Goal: Check status: Check status

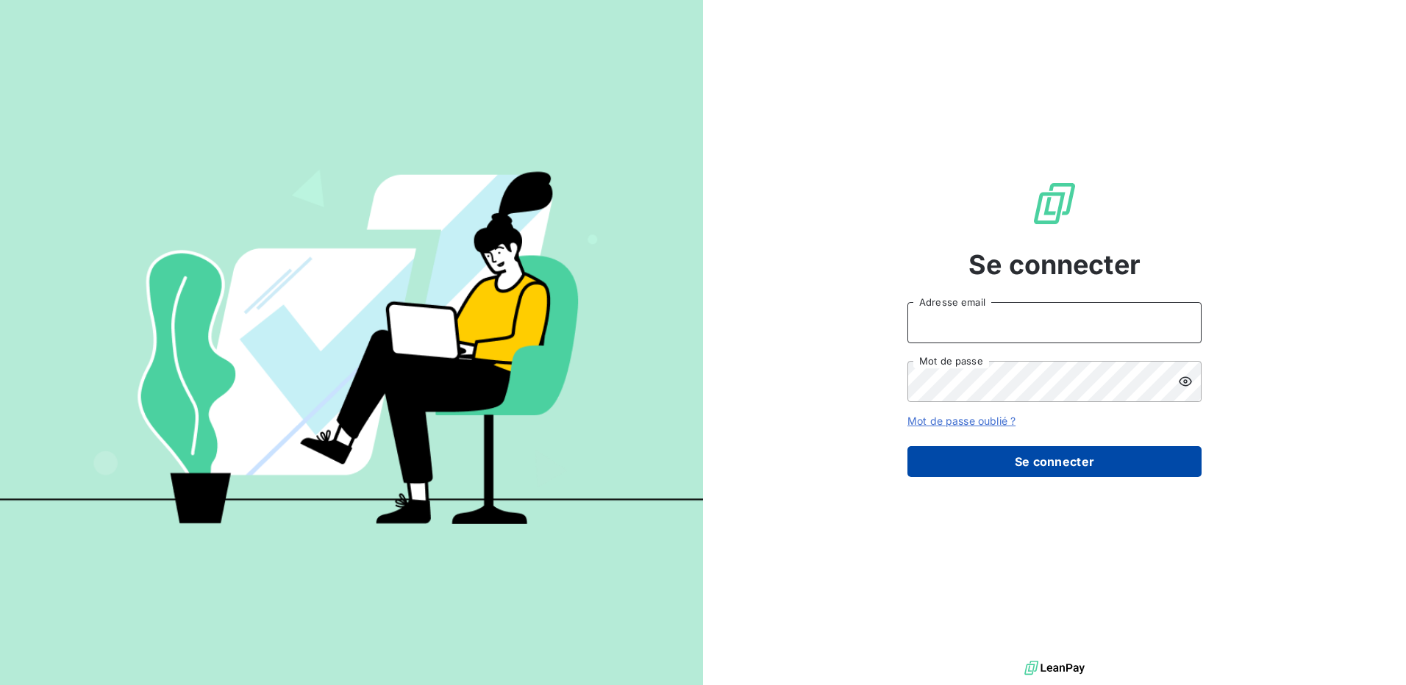
type input "[EMAIL_ADDRESS][DOMAIN_NAME]"
click at [1059, 461] on button "Se connecter" at bounding box center [1054, 461] width 294 height 31
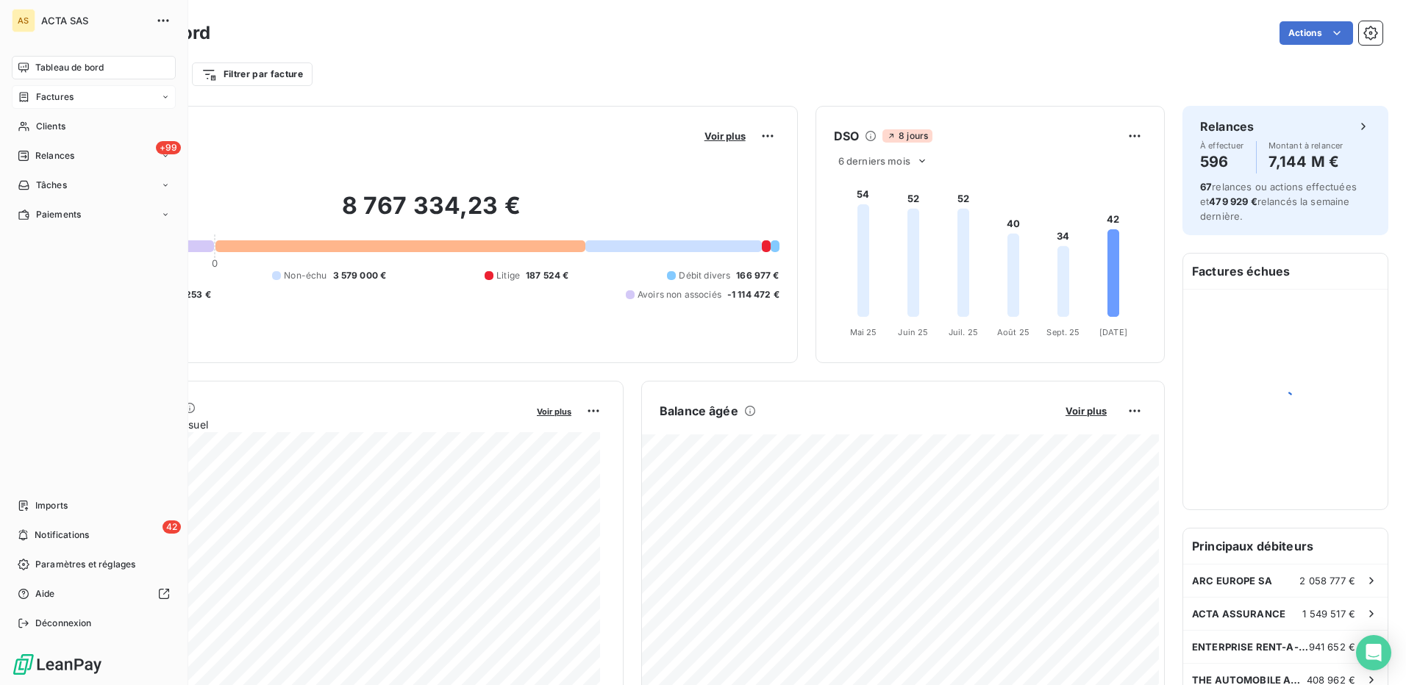
click at [43, 97] on span "Factures" at bounding box center [54, 96] width 37 height 13
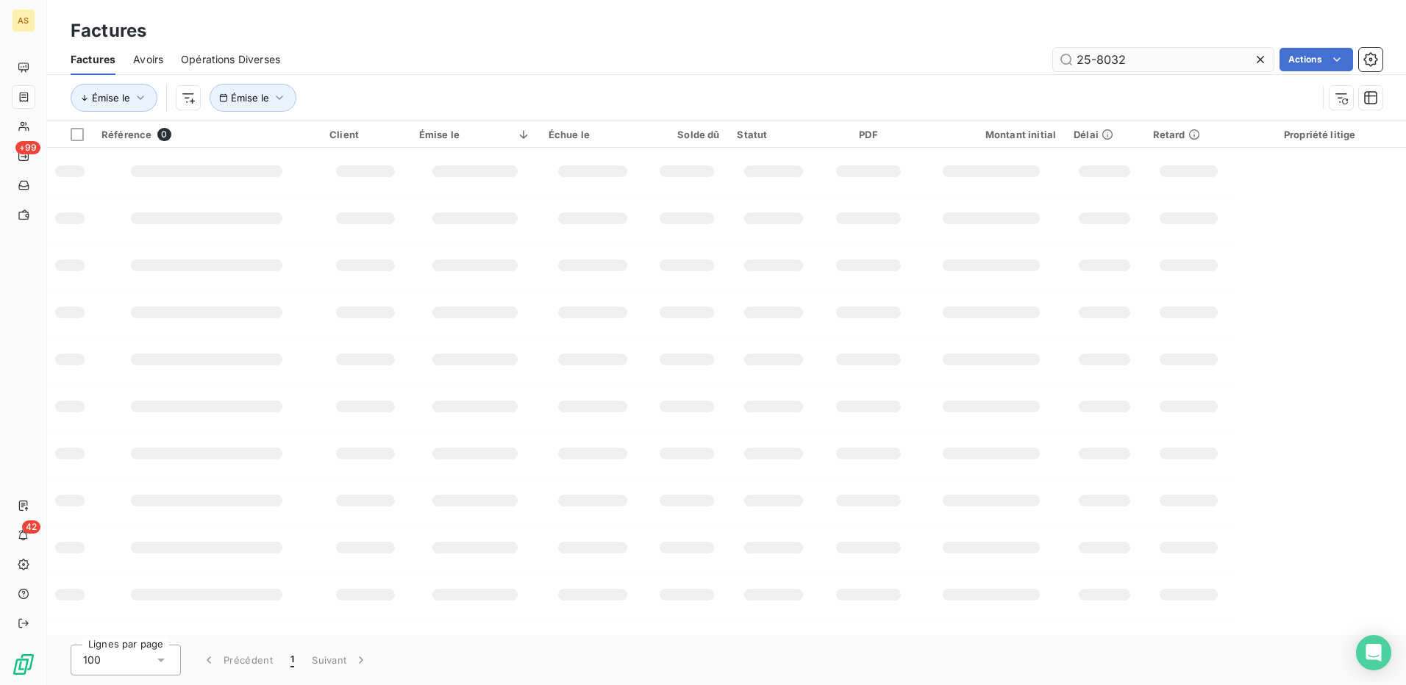
drag, startPoint x: 1151, startPoint y: 61, endPoint x: 1073, endPoint y: 62, distance: 78.7
click at [1074, 61] on input "25-8032" at bounding box center [1163, 60] width 221 height 24
type input "25-19889"
click at [490, 44] on div "Factures Avoirs Opérations Diverses 25-19889 Actions" at bounding box center [726, 59] width 1359 height 31
click at [272, 96] on icon "button" at bounding box center [279, 97] width 15 height 15
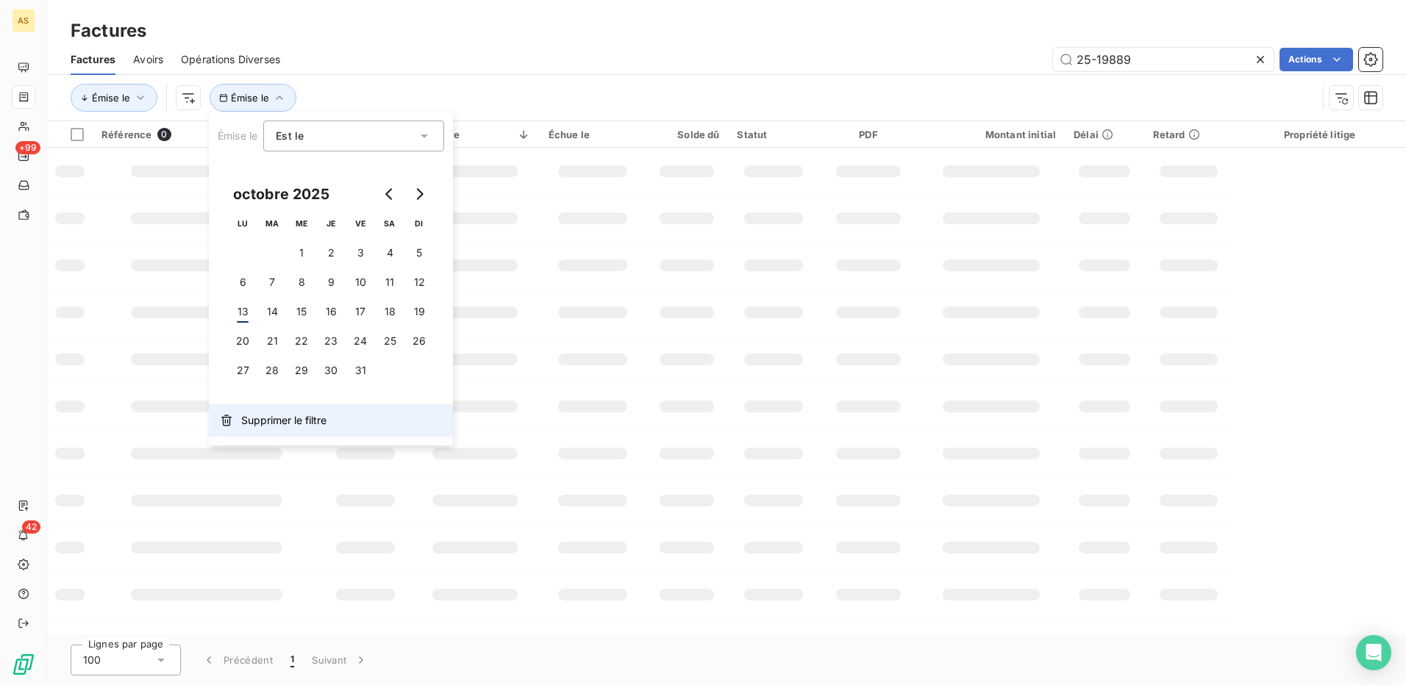
click at [246, 421] on span "Supprimer le filtre" at bounding box center [283, 420] width 85 height 15
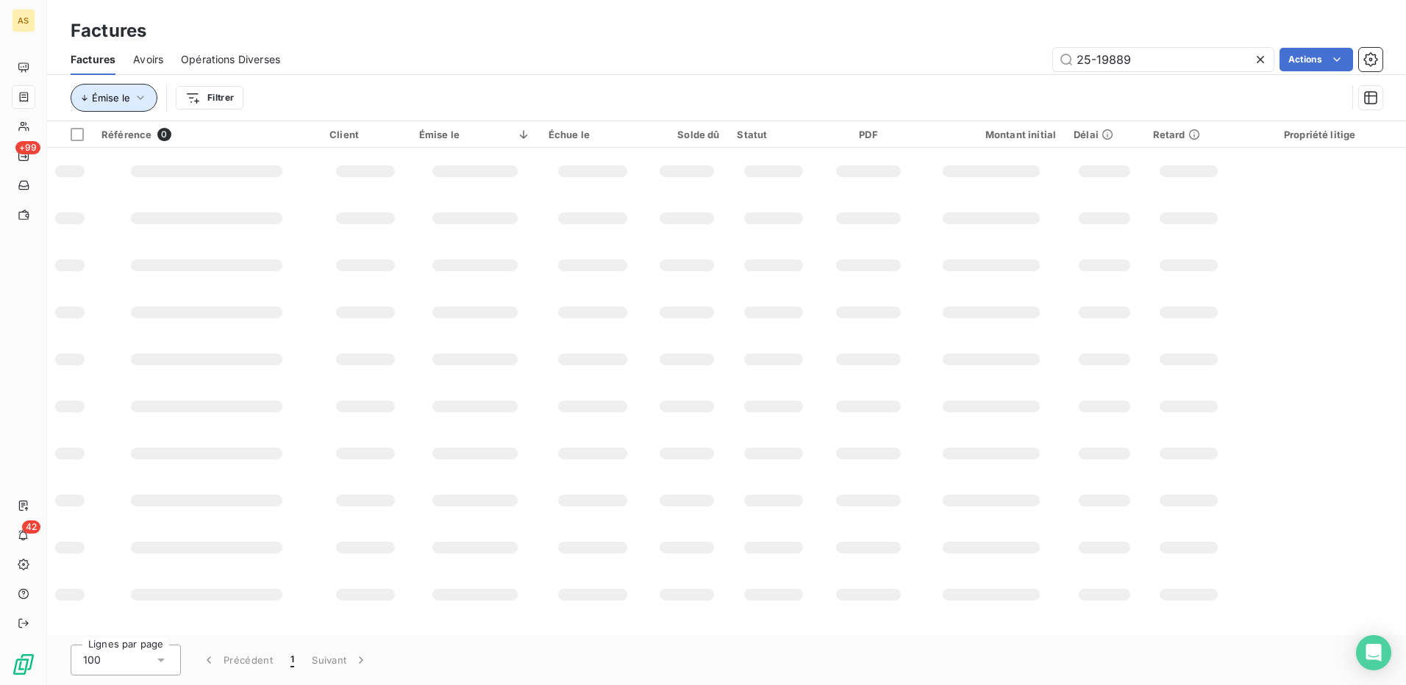
click at [126, 99] on span "Émise le" at bounding box center [111, 98] width 38 height 12
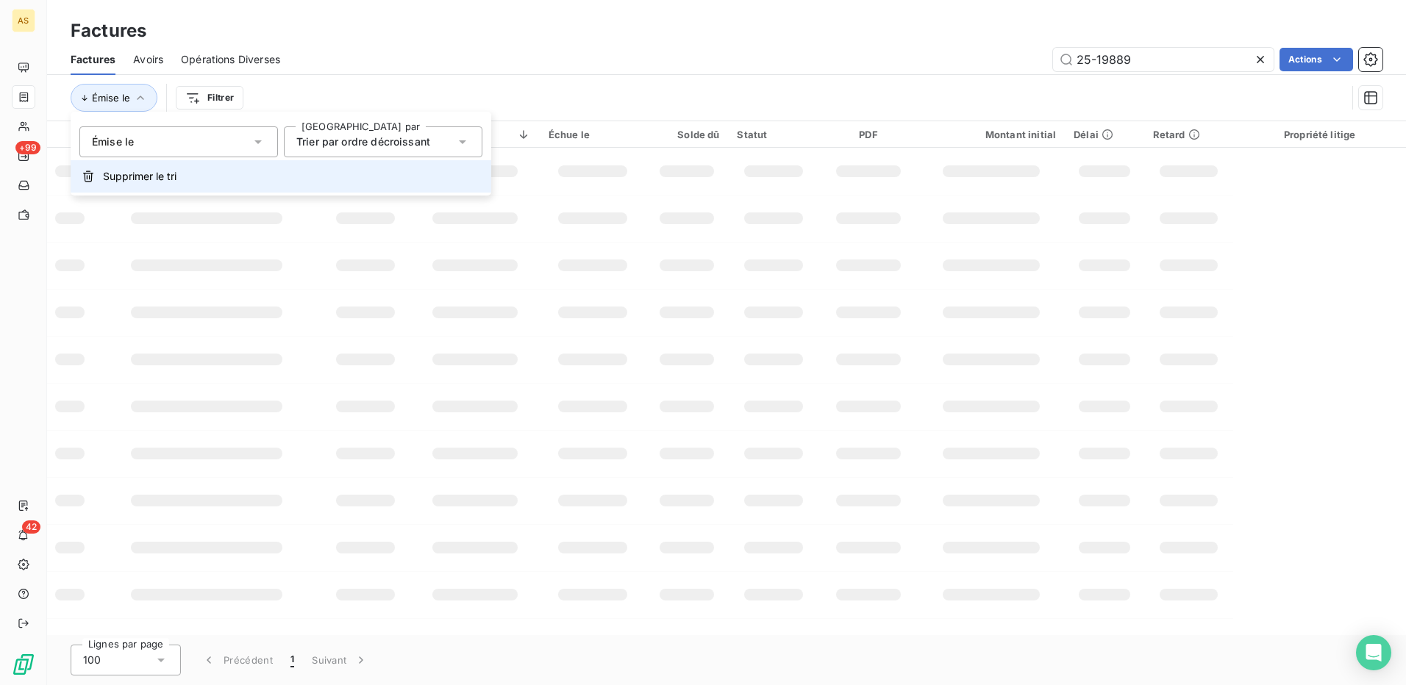
click at [138, 179] on span "Supprimer le tri" at bounding box center [140, 176] width 74 height 15
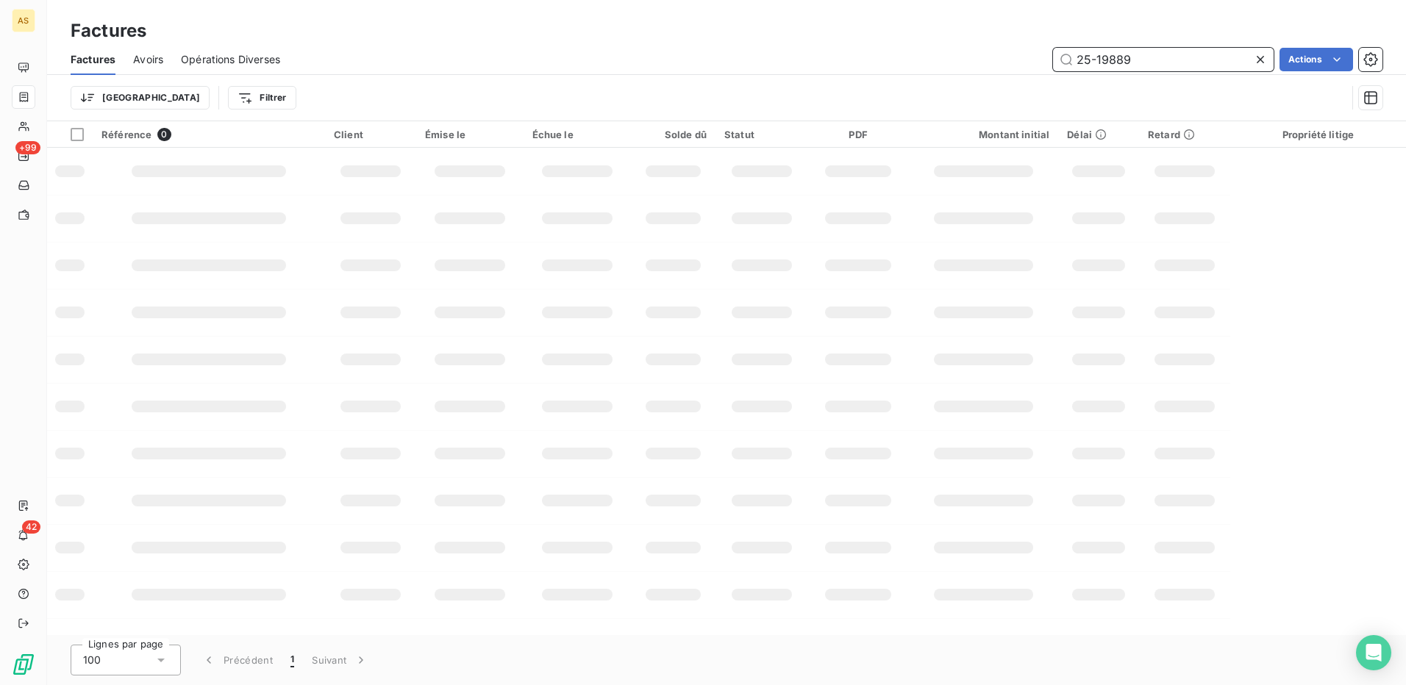
click at [1191, 64] on input "25-19889" at bounding box center [1163, 60] width 221 height 24
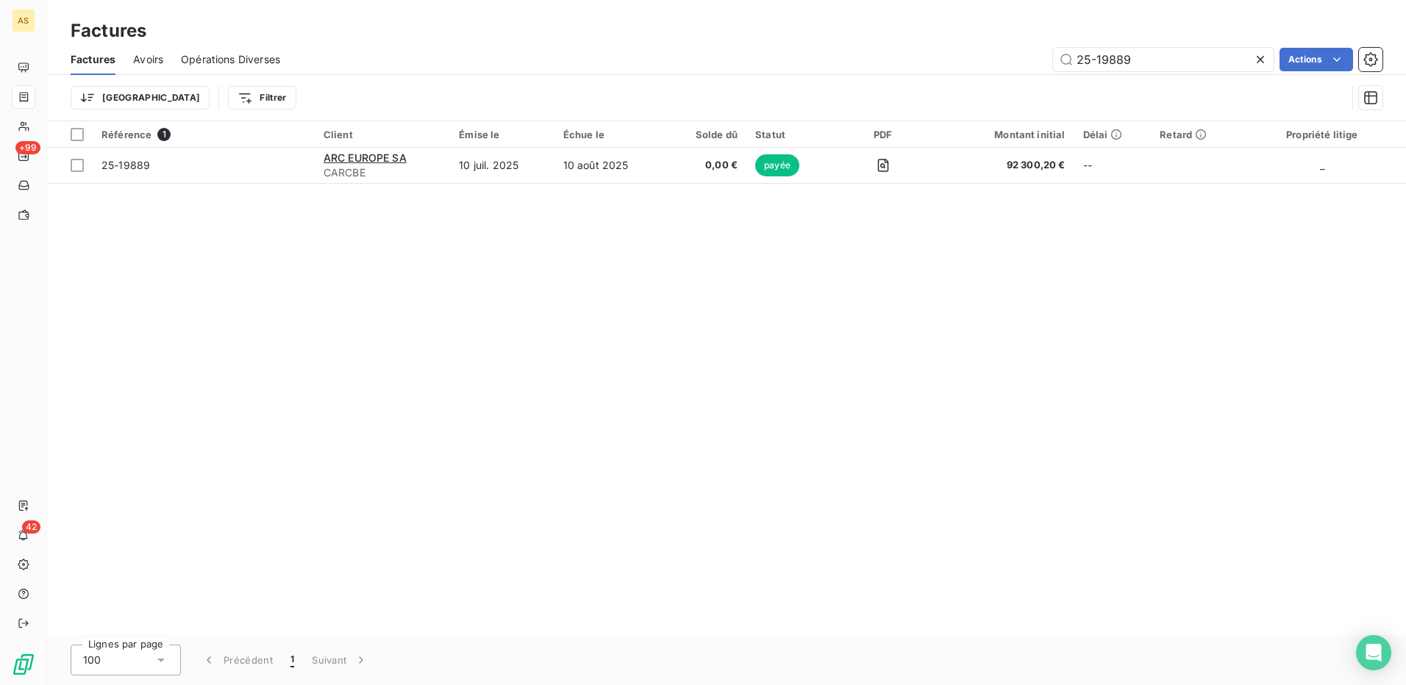
click at [1260, 62] on icon at bounding box center [1260, 59] width 15 height 15
